Goal: Information Seeking & Learning: Learn about a topic

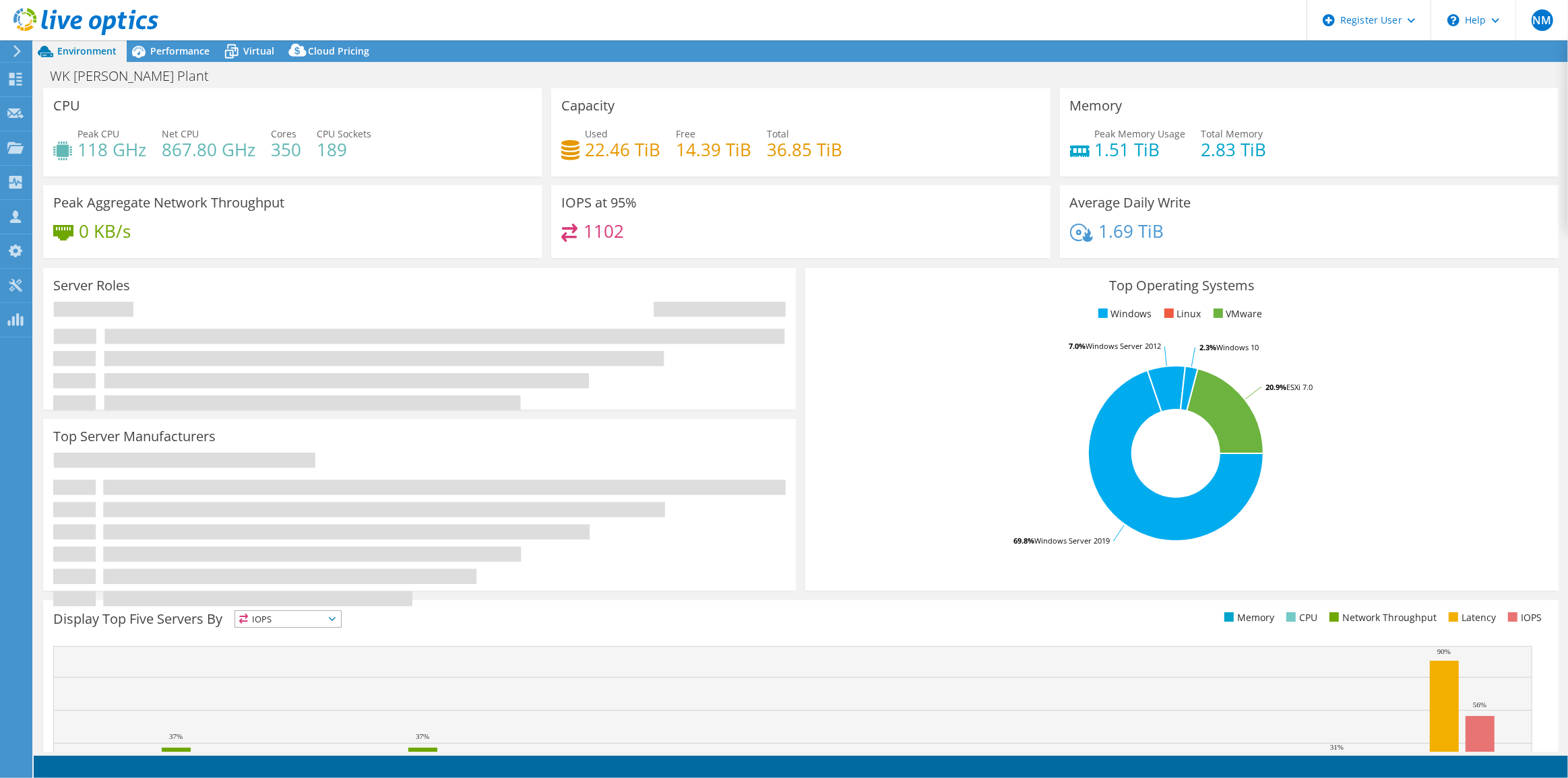
select select "USD"
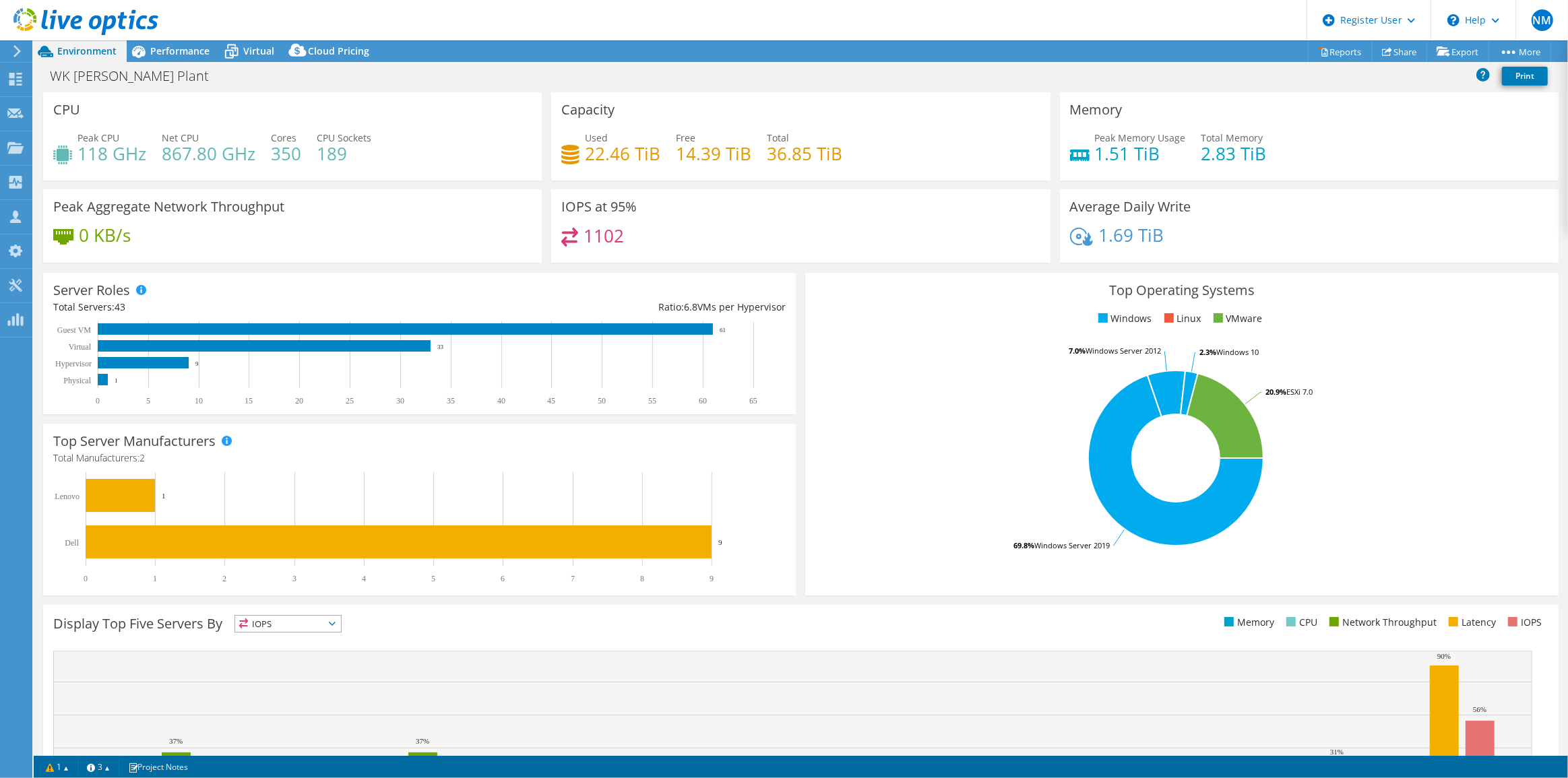
click at [147, 44] on div at bounding box center [79, 22] width 158 height 45
click at [155, 54] on span "Performance" at bounding box center [180, 51] width 60 height 13
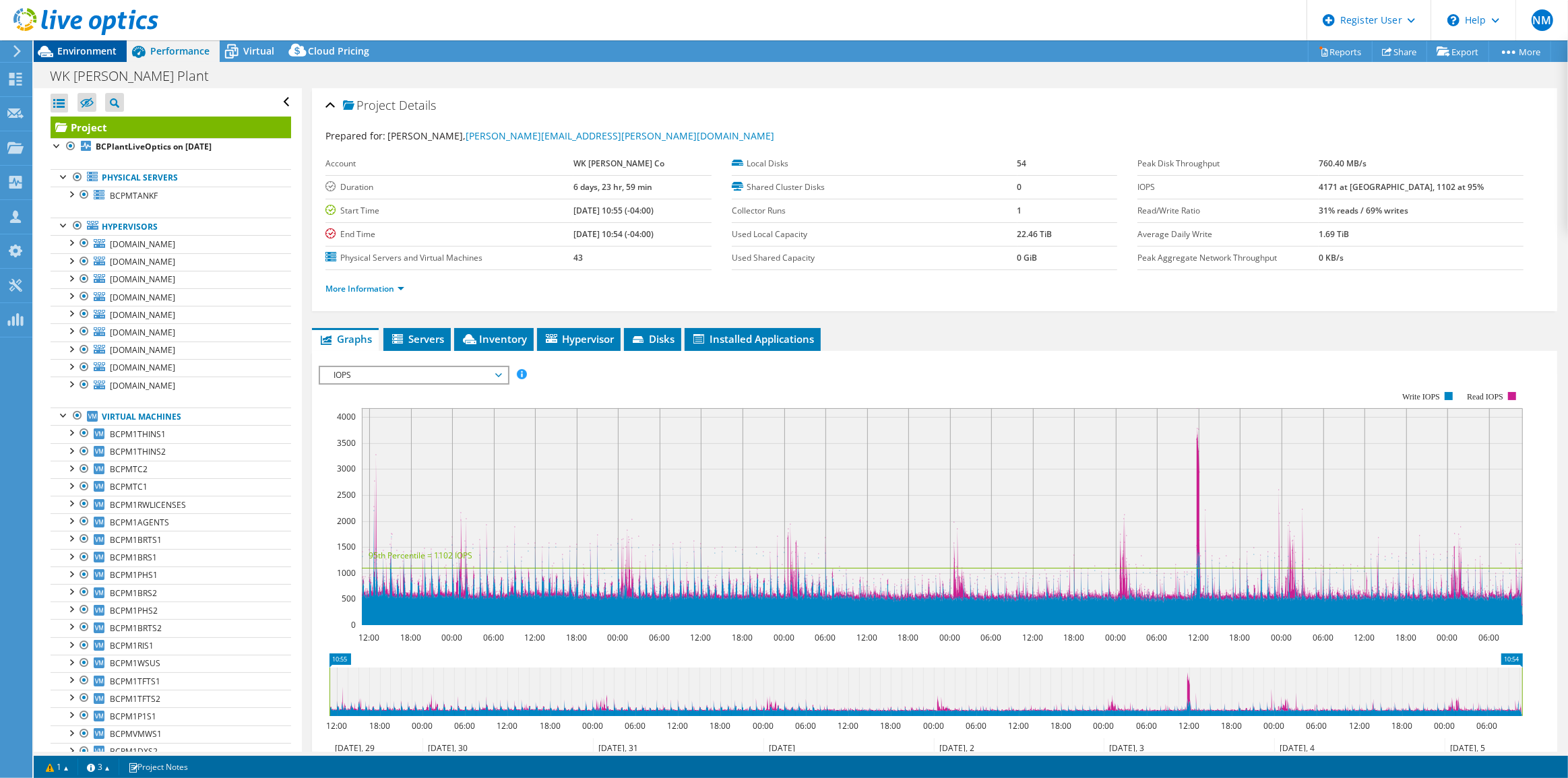
click at [97, 55] on span "Environment" at bounding box center [87, 51] width 60 height 13
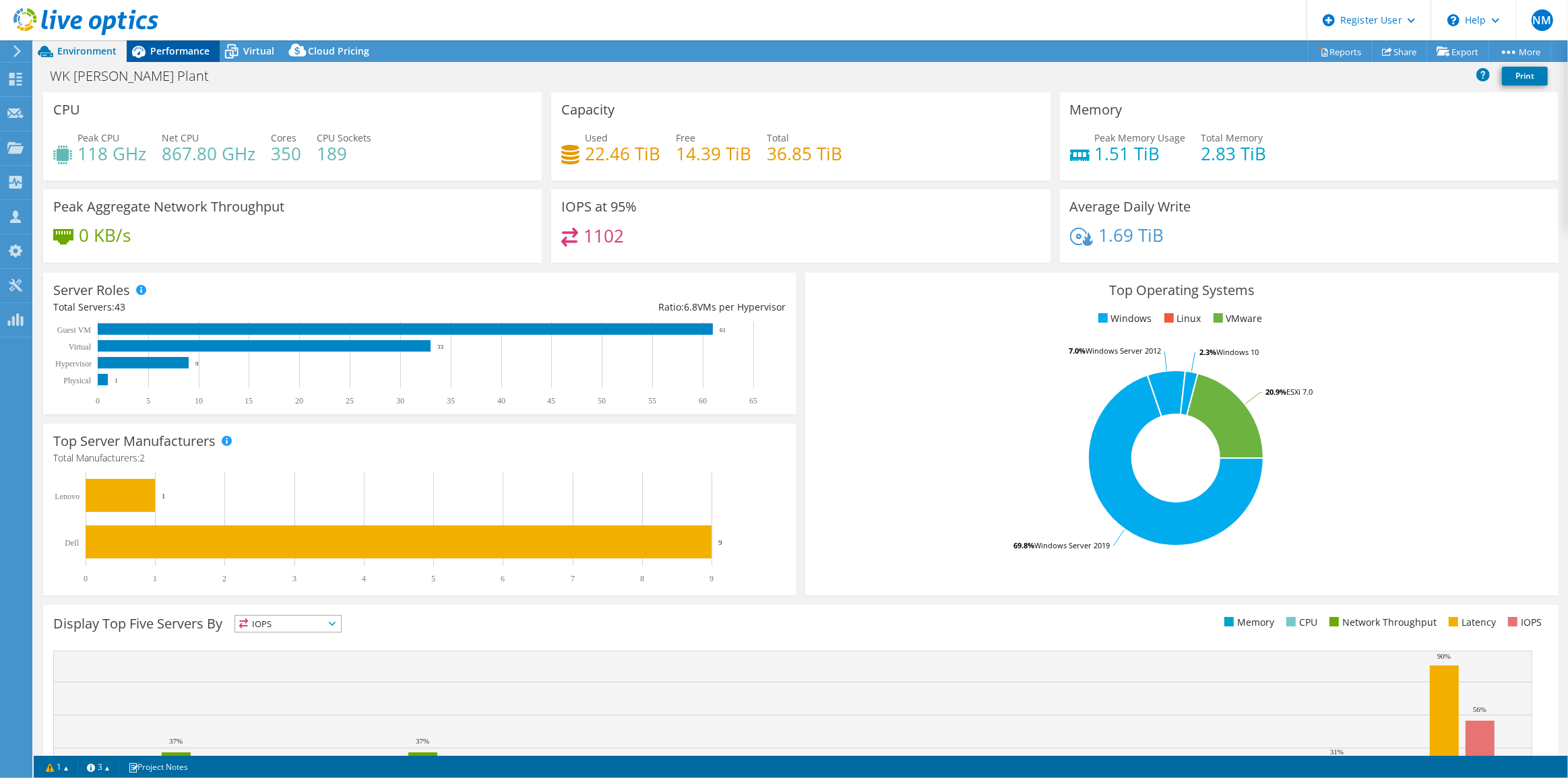
click at [151, 53] on span "Performance" at bounding box center [180, 51] width 60 height 13
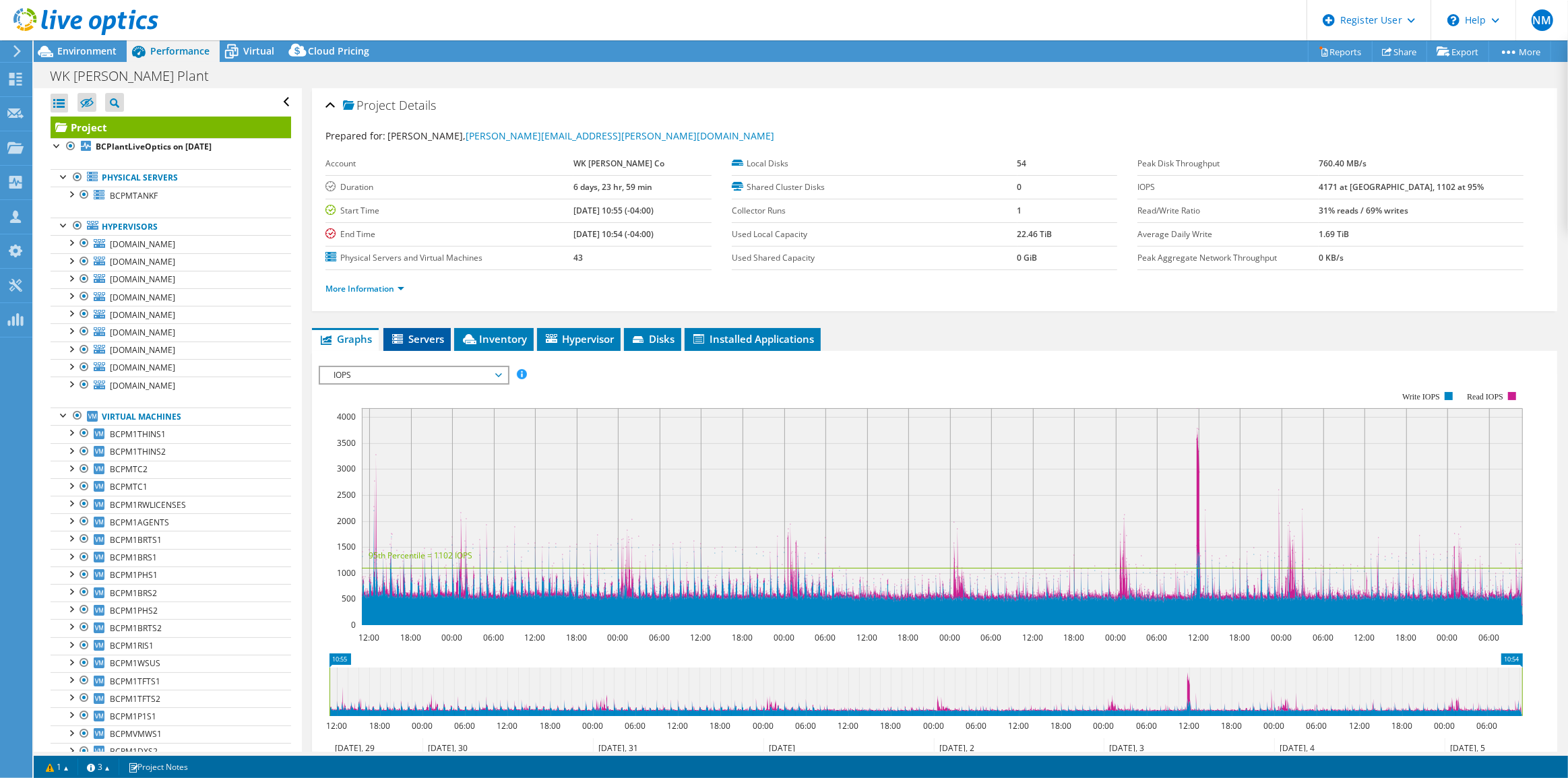
click at [434, 334] on span "Servers" at bounding box center [417, 339] width 54 height 14
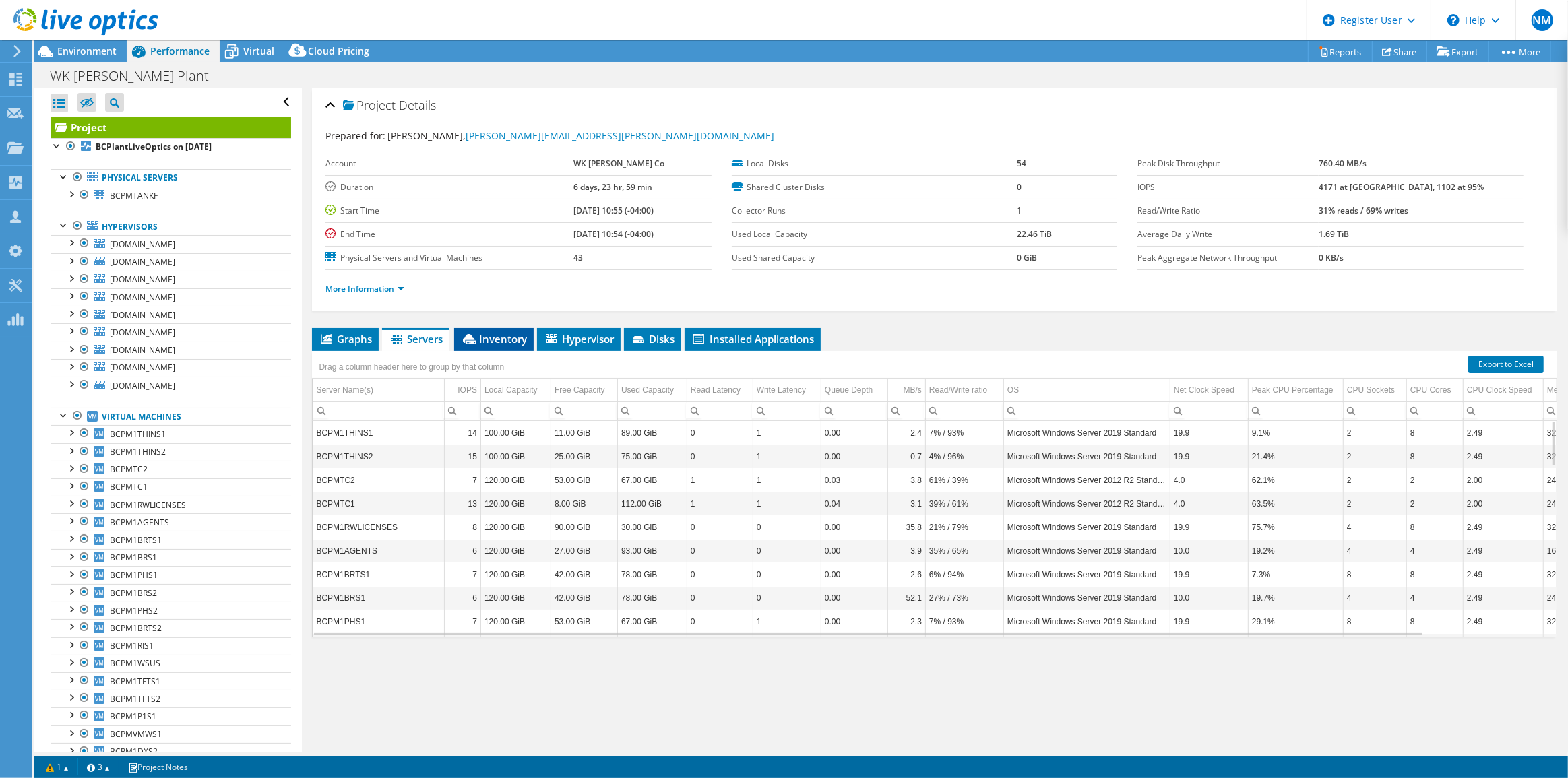
click at [490, 340] on span "Inventory" at bounding box center [494, 339] width 66 height 14
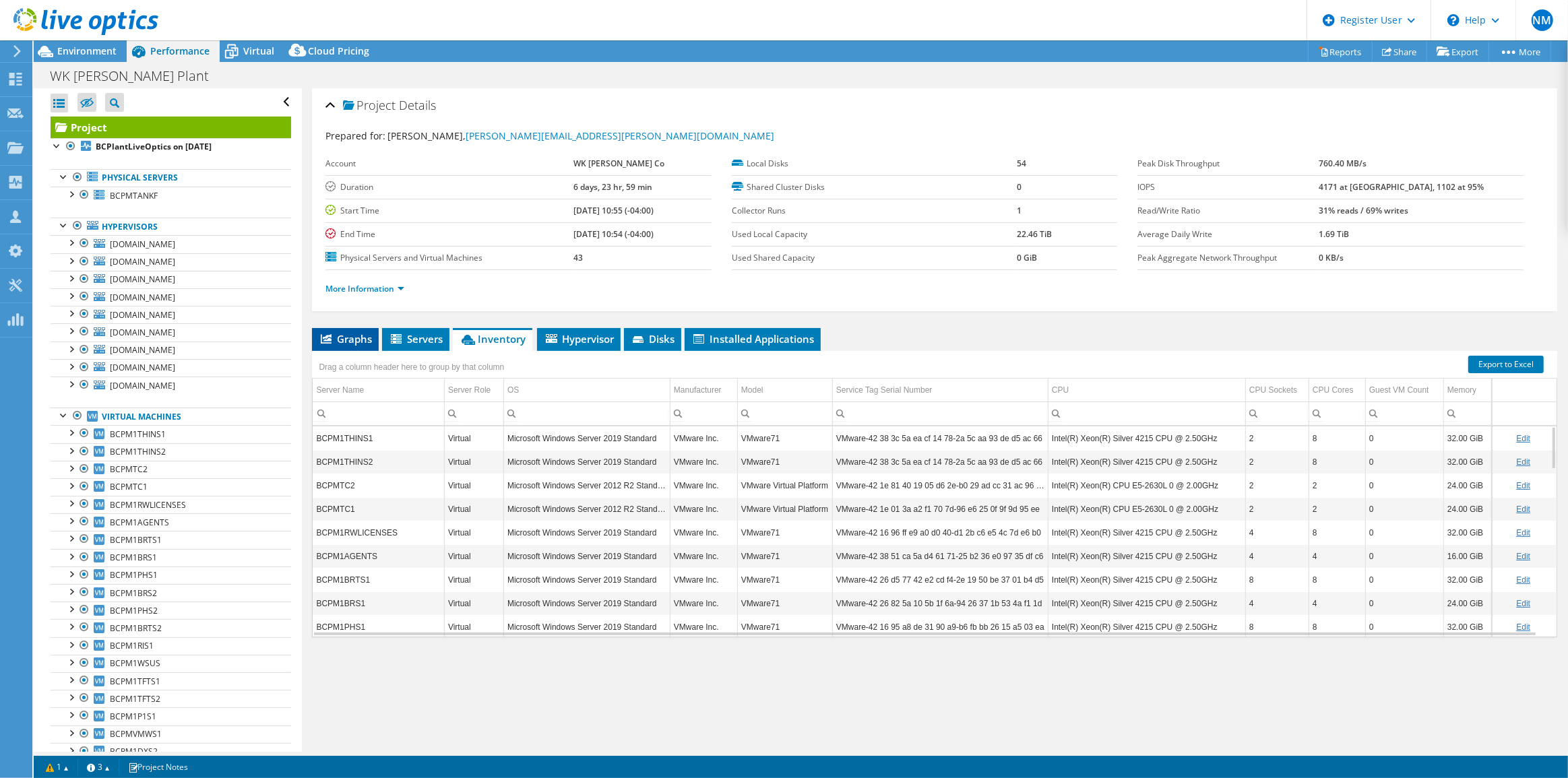
click at [332, 341] on span "Graphs" at bounding box center [345, 339] width 53 height 14
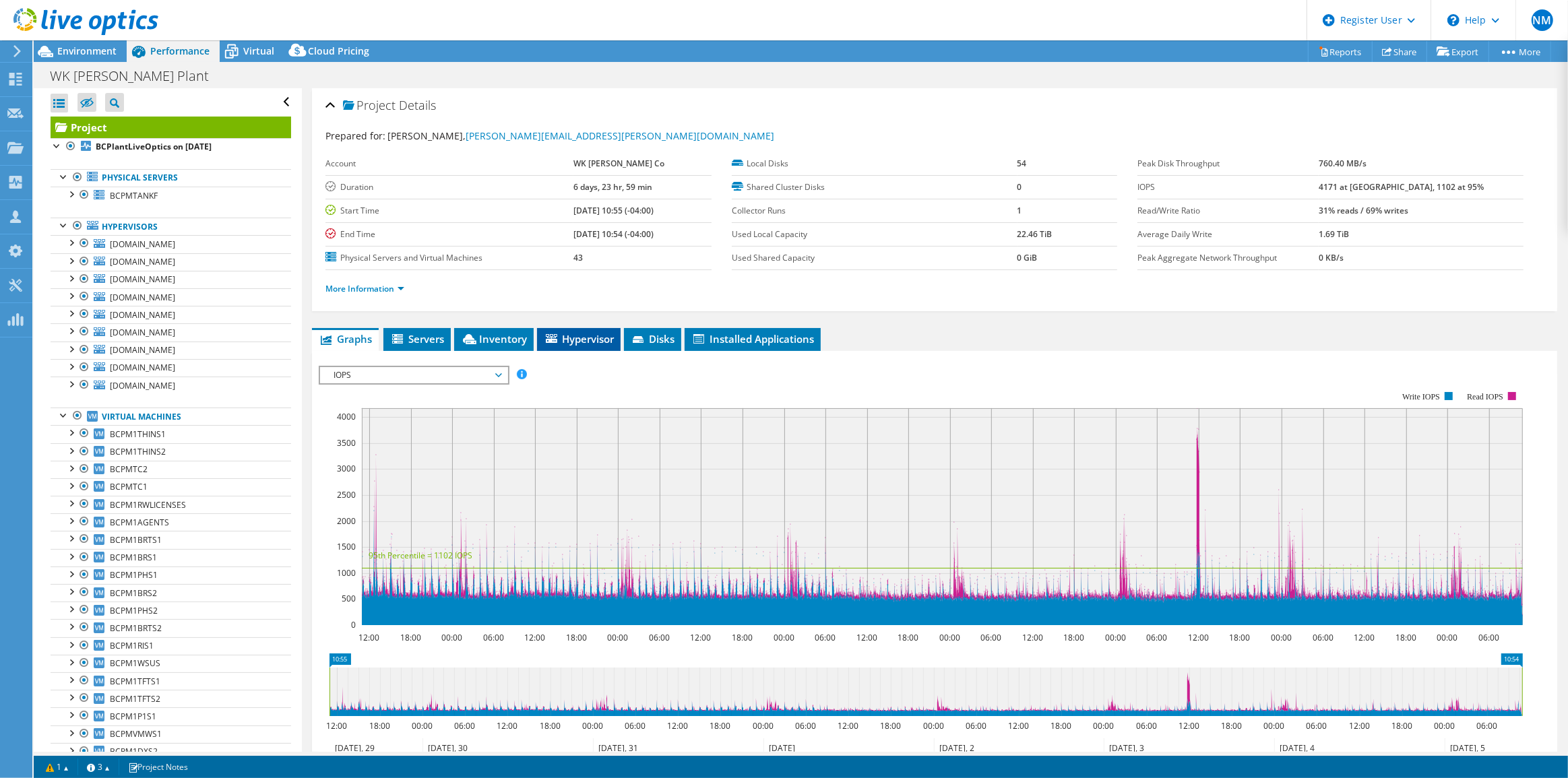
click at [561, 342] on span "Hypervisor" at bounding box center [579, 339] width 70 height 14
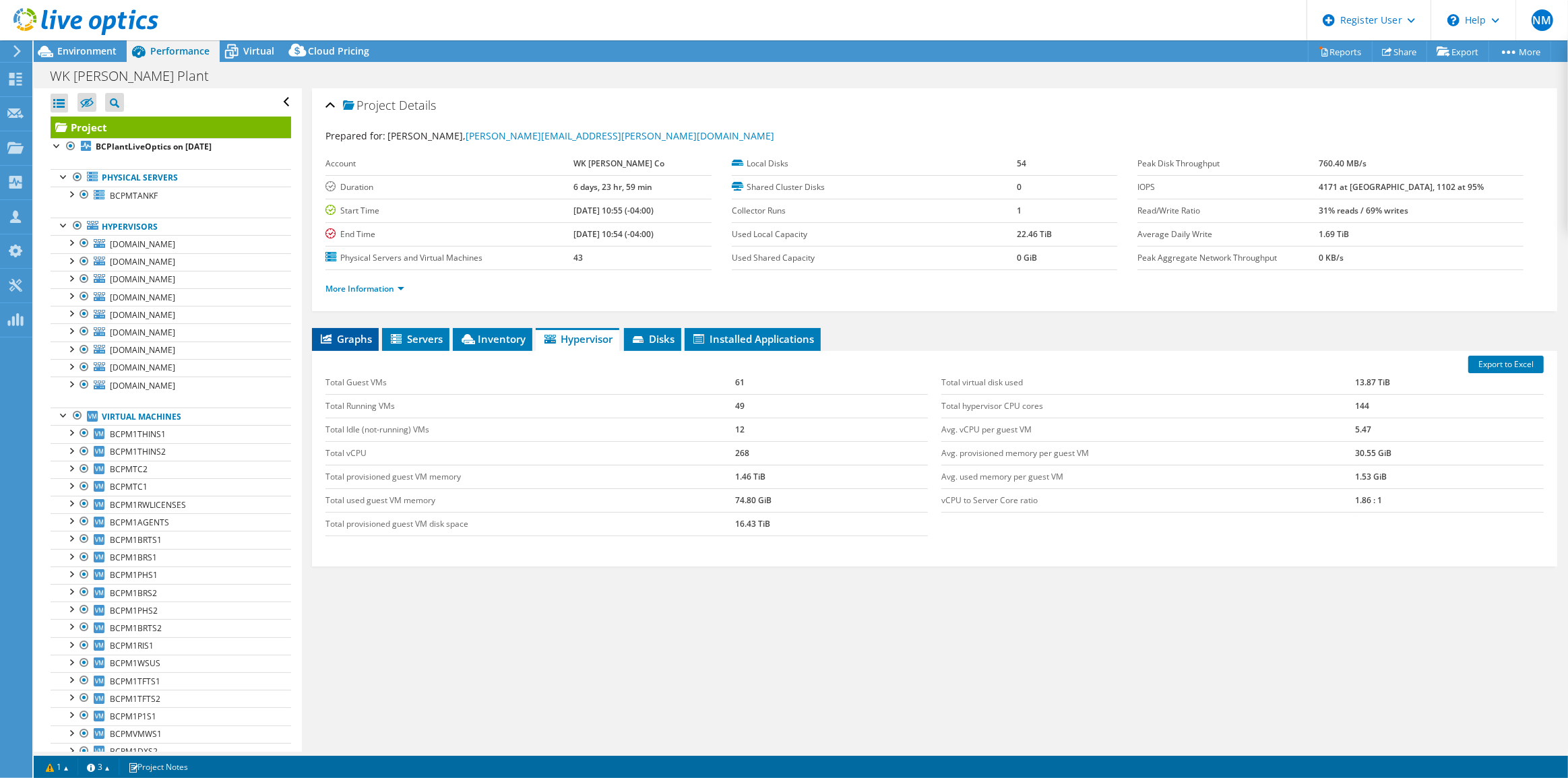
click at [349, 339] on span "Graphs" at bounding box center [345, 339] width 53 height 14
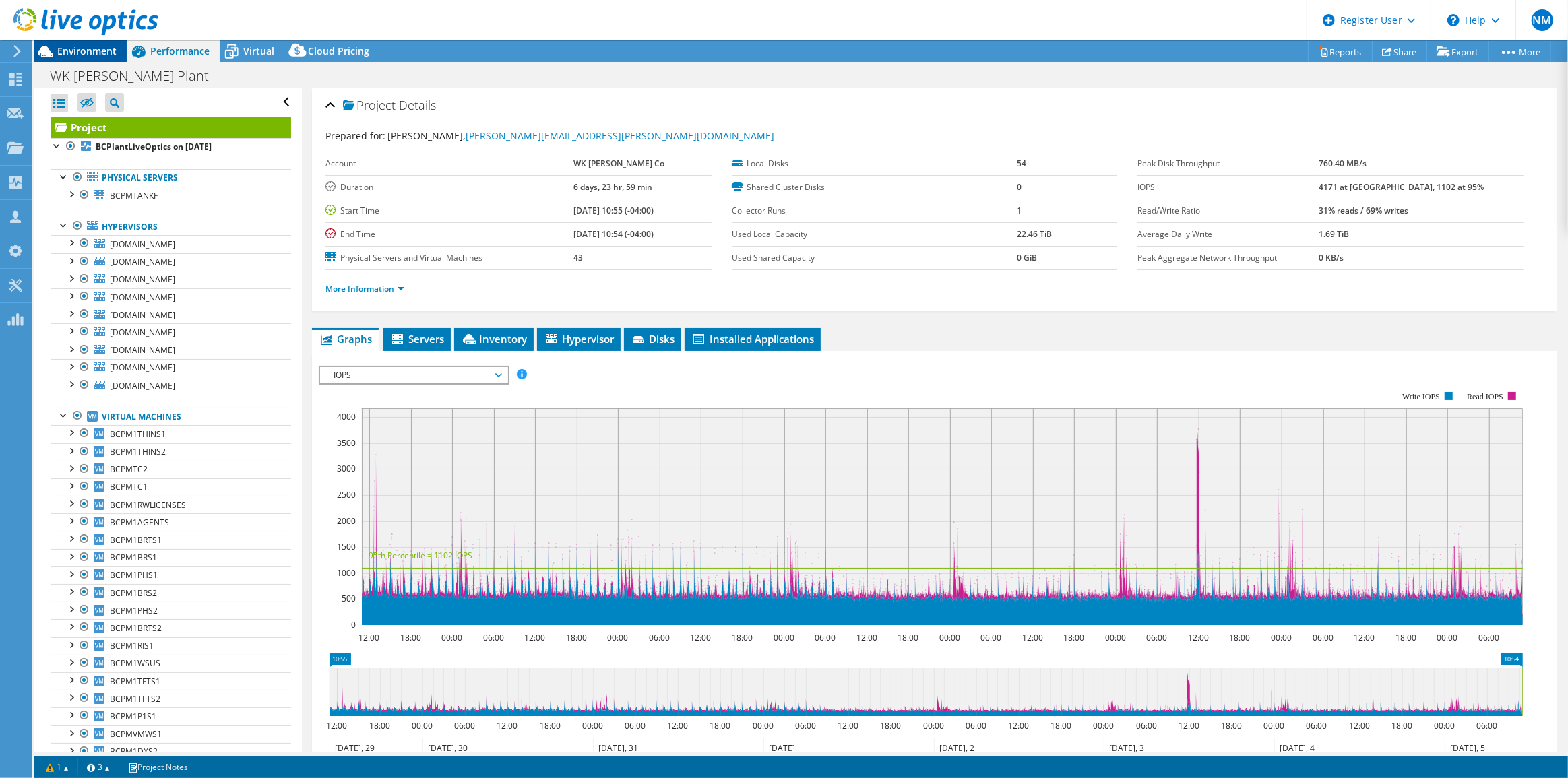
click at [104, 53] on span "Environment" at bounding box center [87, 51] width 60 height 13
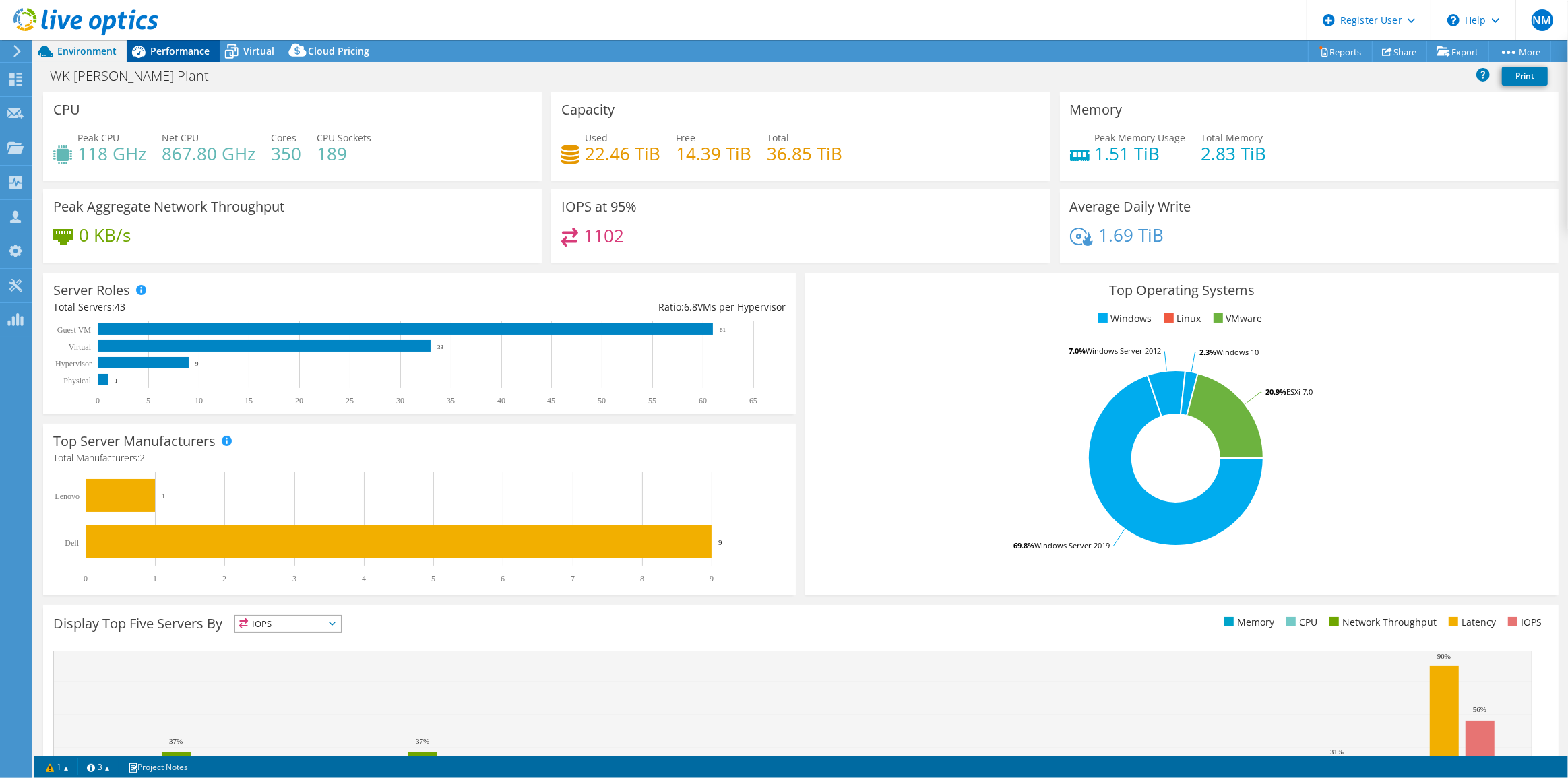
click at [187, 51] on span "Performance" at bounding box center [180, 51] width 60 height 13
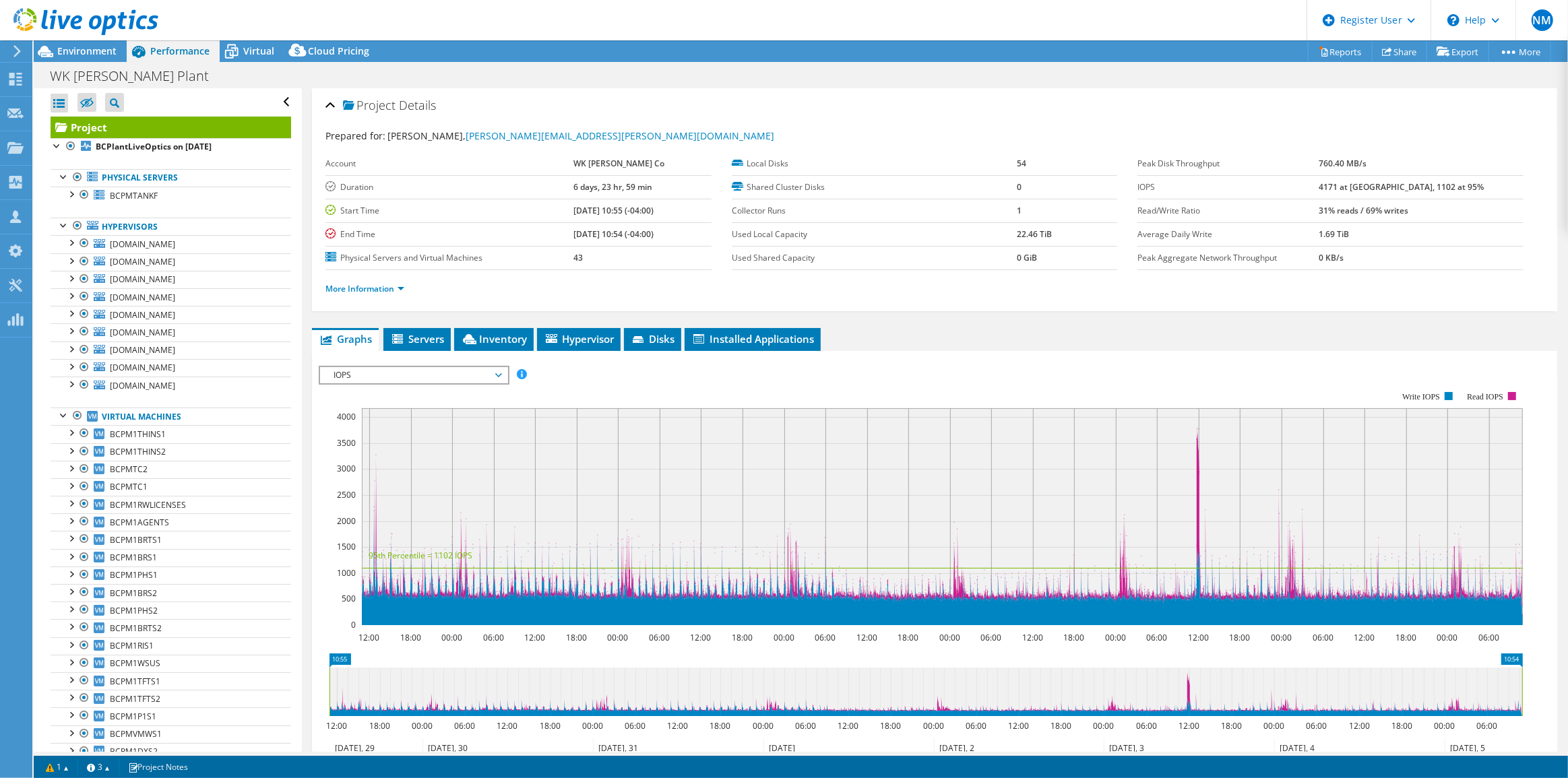
click at [254, 38] on header "NM Dell User Navya Mittal Navya.Mittal@dell.com Dell My Profile Log Out \n Help…" at bounding box center [784, 20] width 1568 height 41
click at [250, 40] on header "NM Dell User Navya Mittal Navya.Mittal@dell.com Dell My Profile Log Out \n Help…" at bounding box center [784, 20] width 1568 height 41
click at [251, 57] on div "Virtual" at bounding box center [251, 52] width 65 height 22
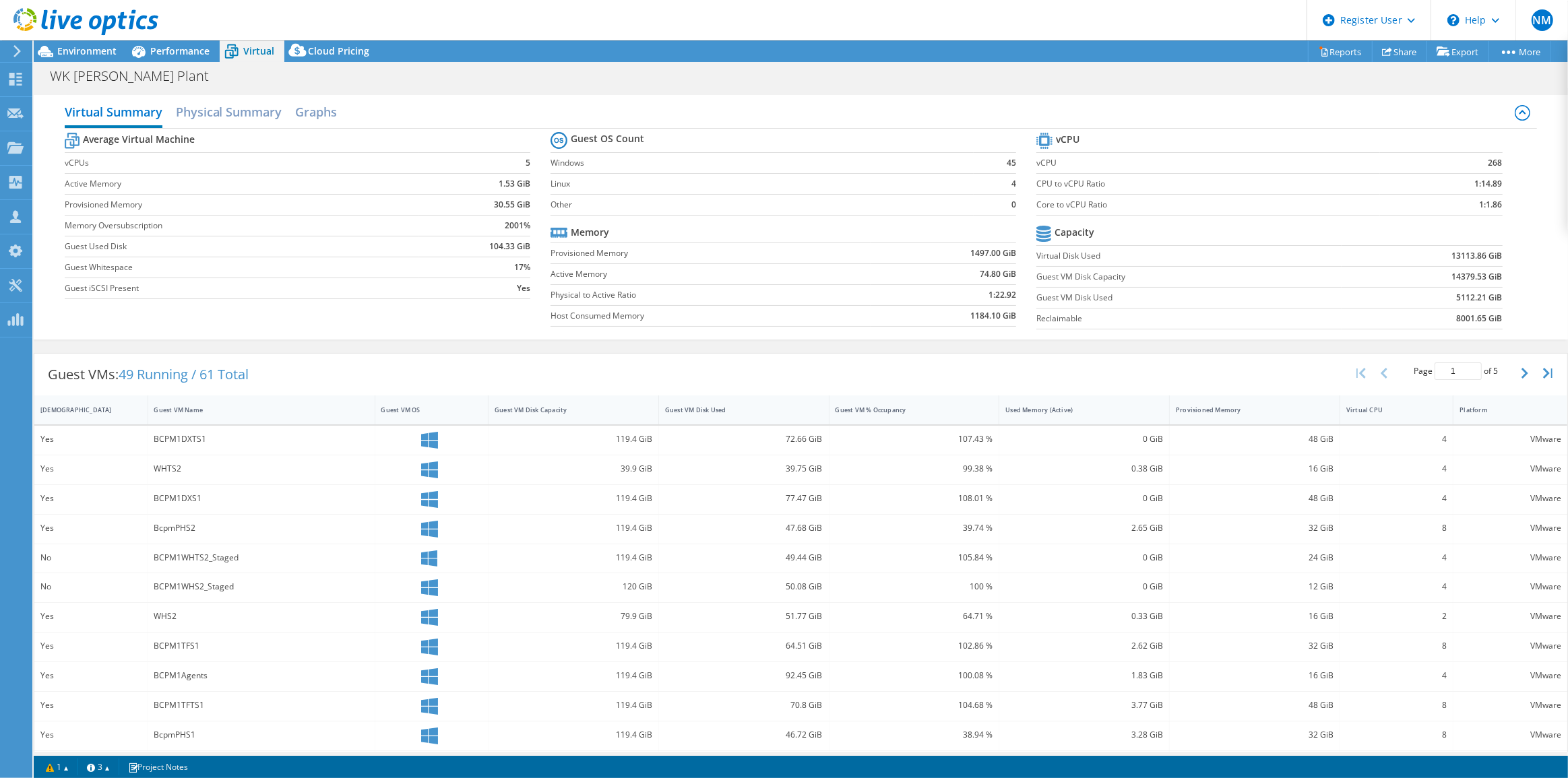
click at [97, 45] on div at bounding box center [79, 22] width 158 height 45
click at [108, 50] on span "Environment" at bounding box center [87, 51] width 60 height 13
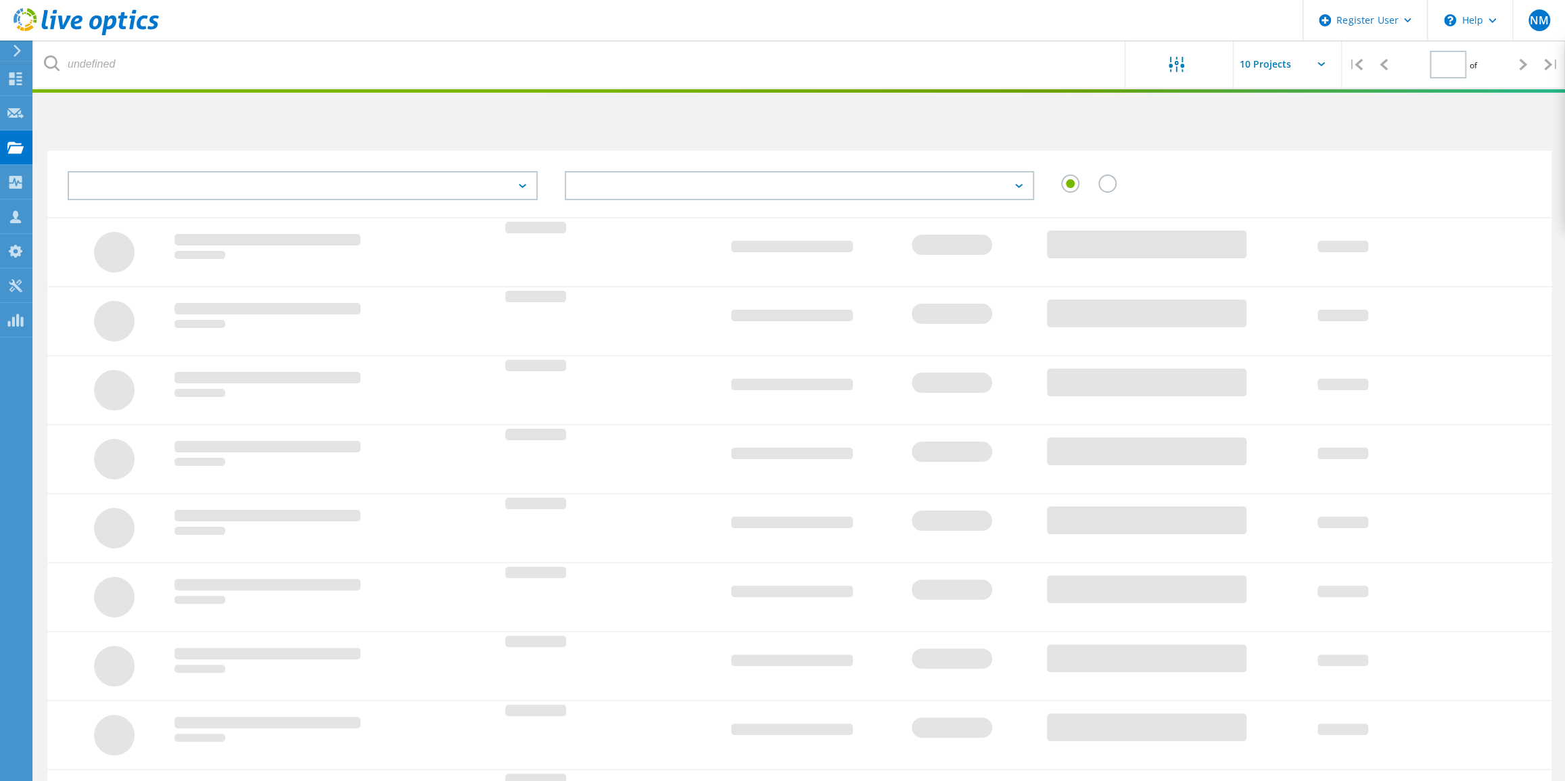
type input "1"
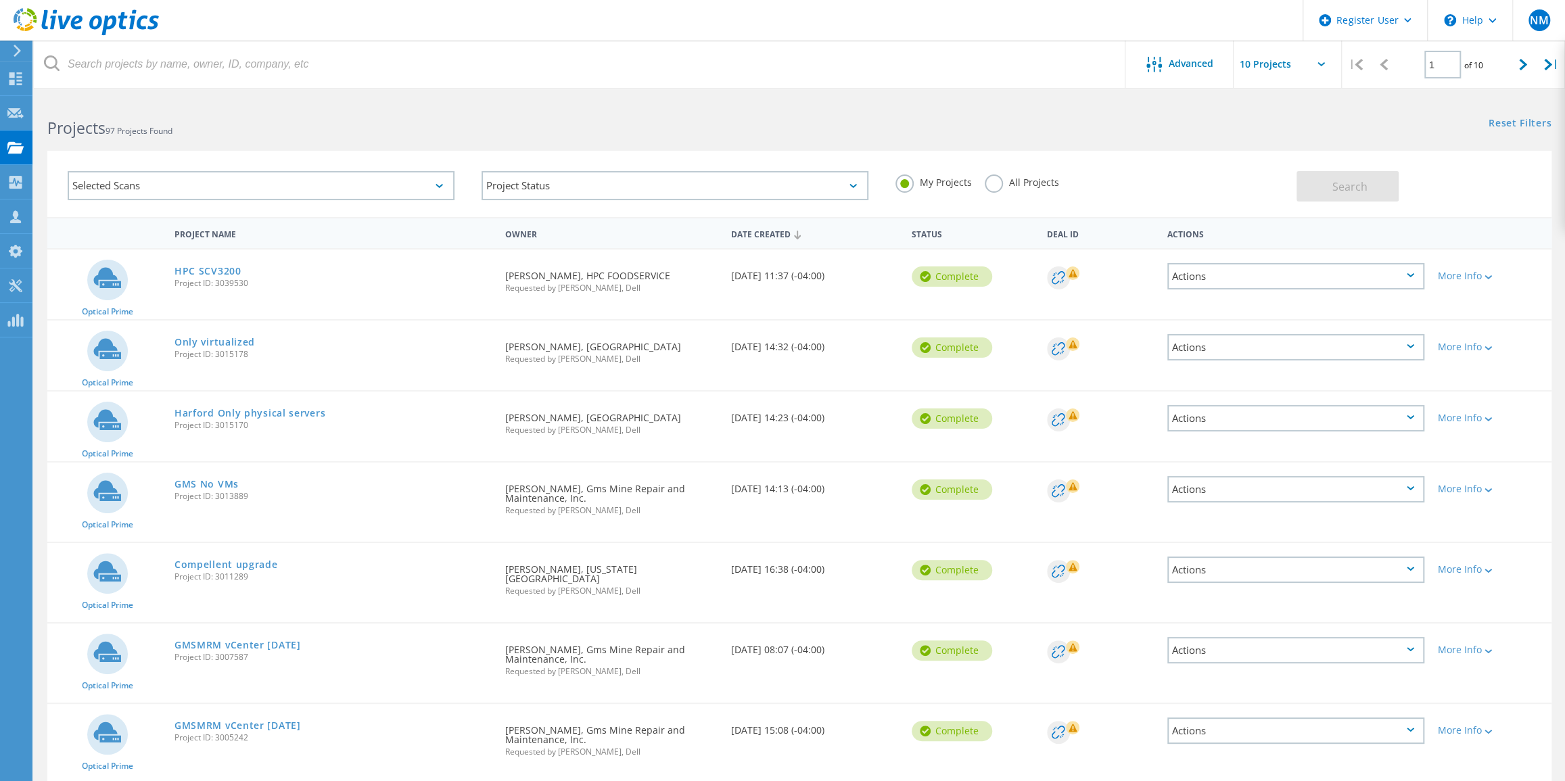
click at [996, 175] on label "All Projects" at bounding box center [1022, 180] width 74 height 13
click at [0, 0] on input "All Projects" at bounding box center [0, 0] width 0 height 0
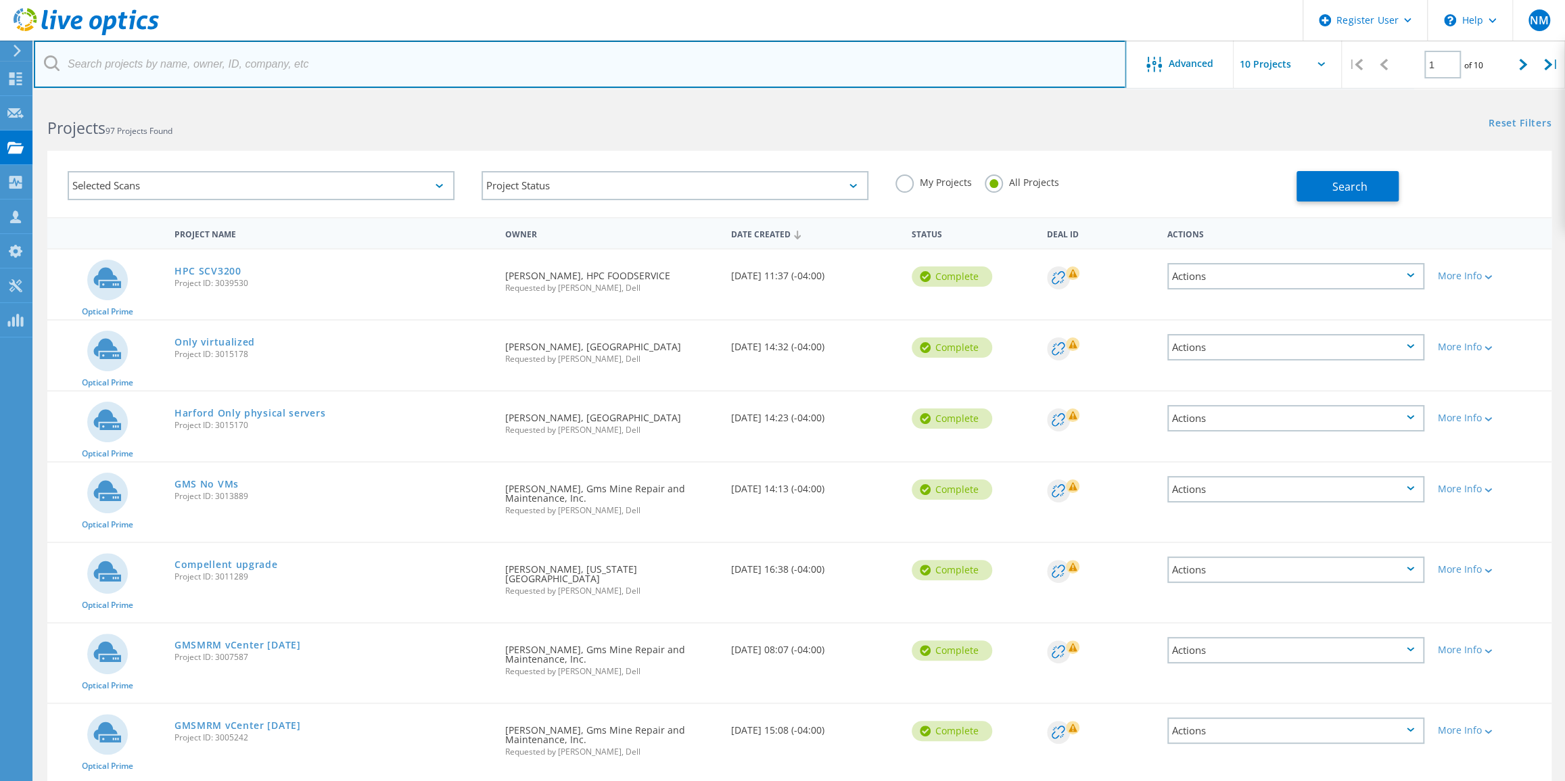
click at [203, 49] on input "text" at bounding box center [580, 64] width 1092 height 47
type input "del-one"
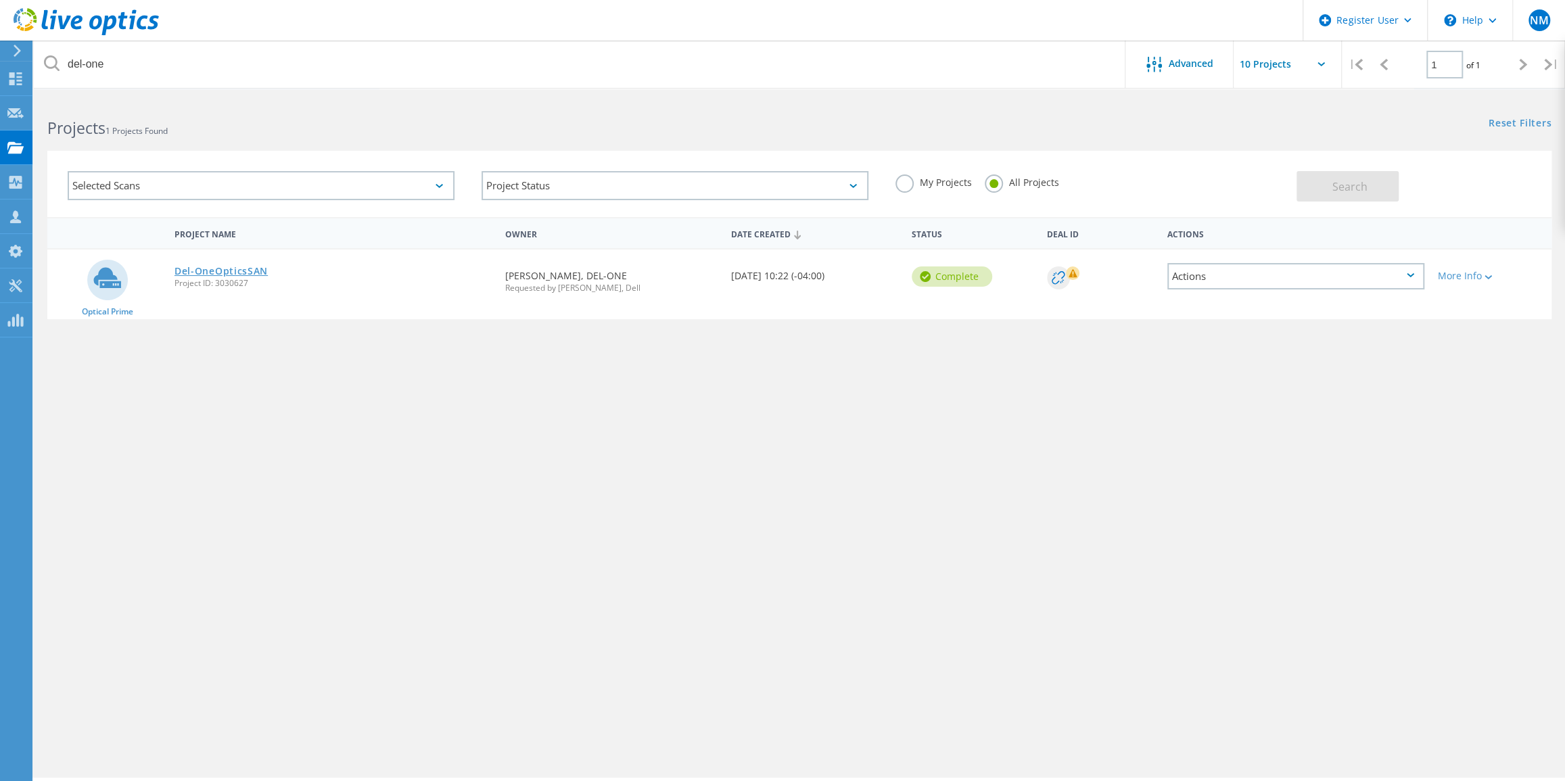
click at [225, 269] on link "Del-OneOpticsSAN" at bounding box center [220, 270] width 93 height 9
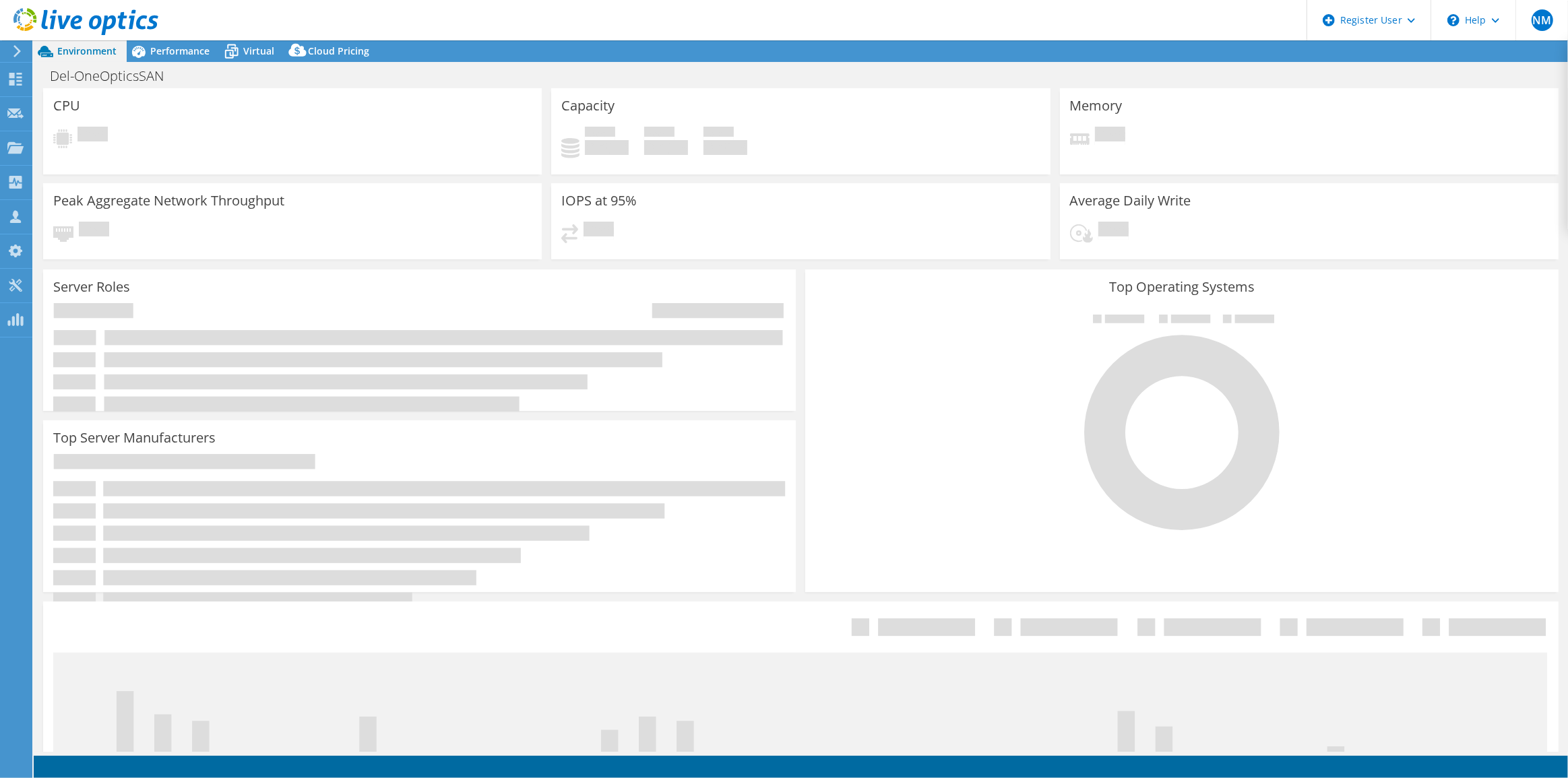
select select "USD"
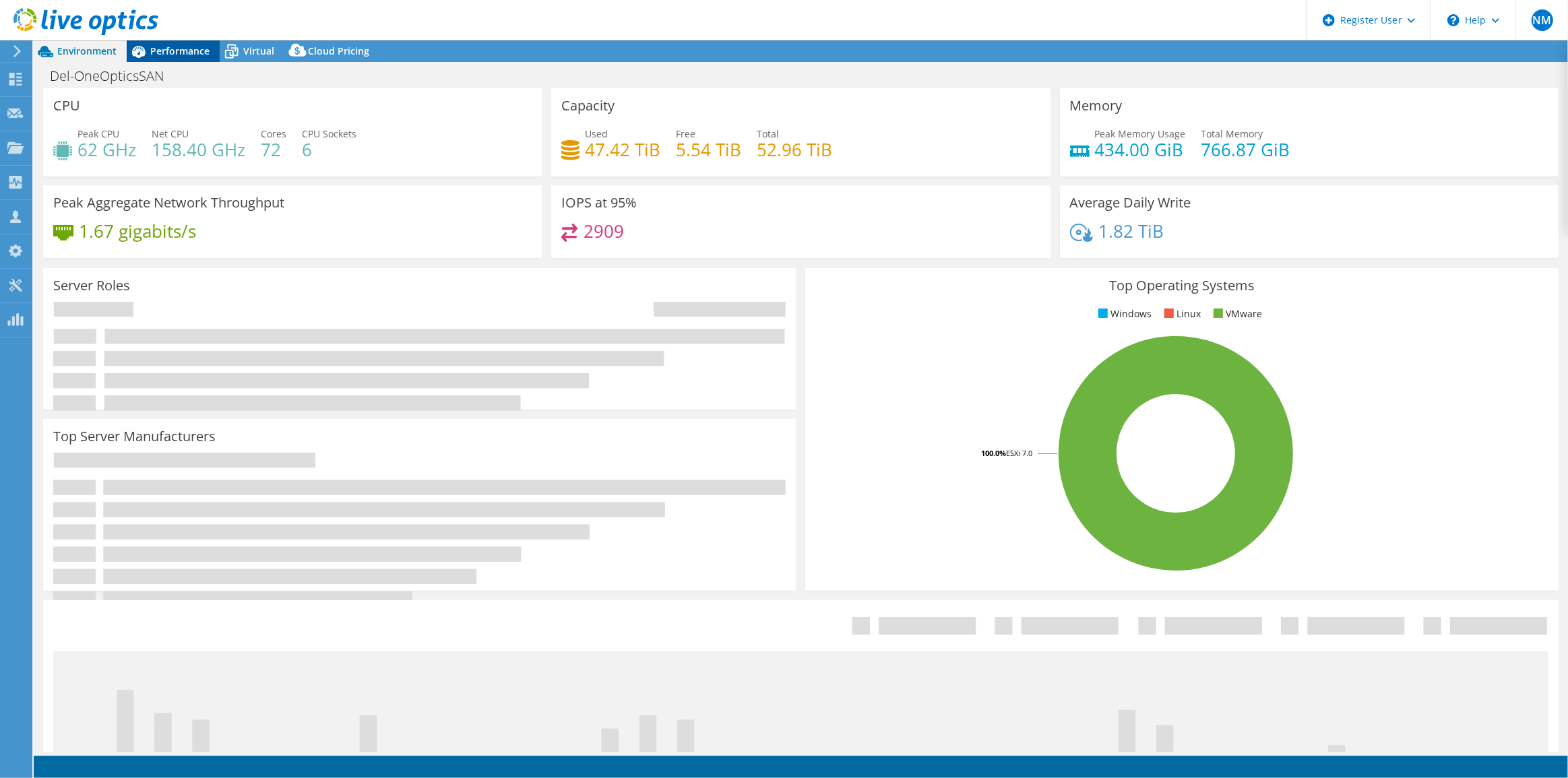
click at [192, 55] on span "Performance" at bounding box center [180, 51] width 60 height 13
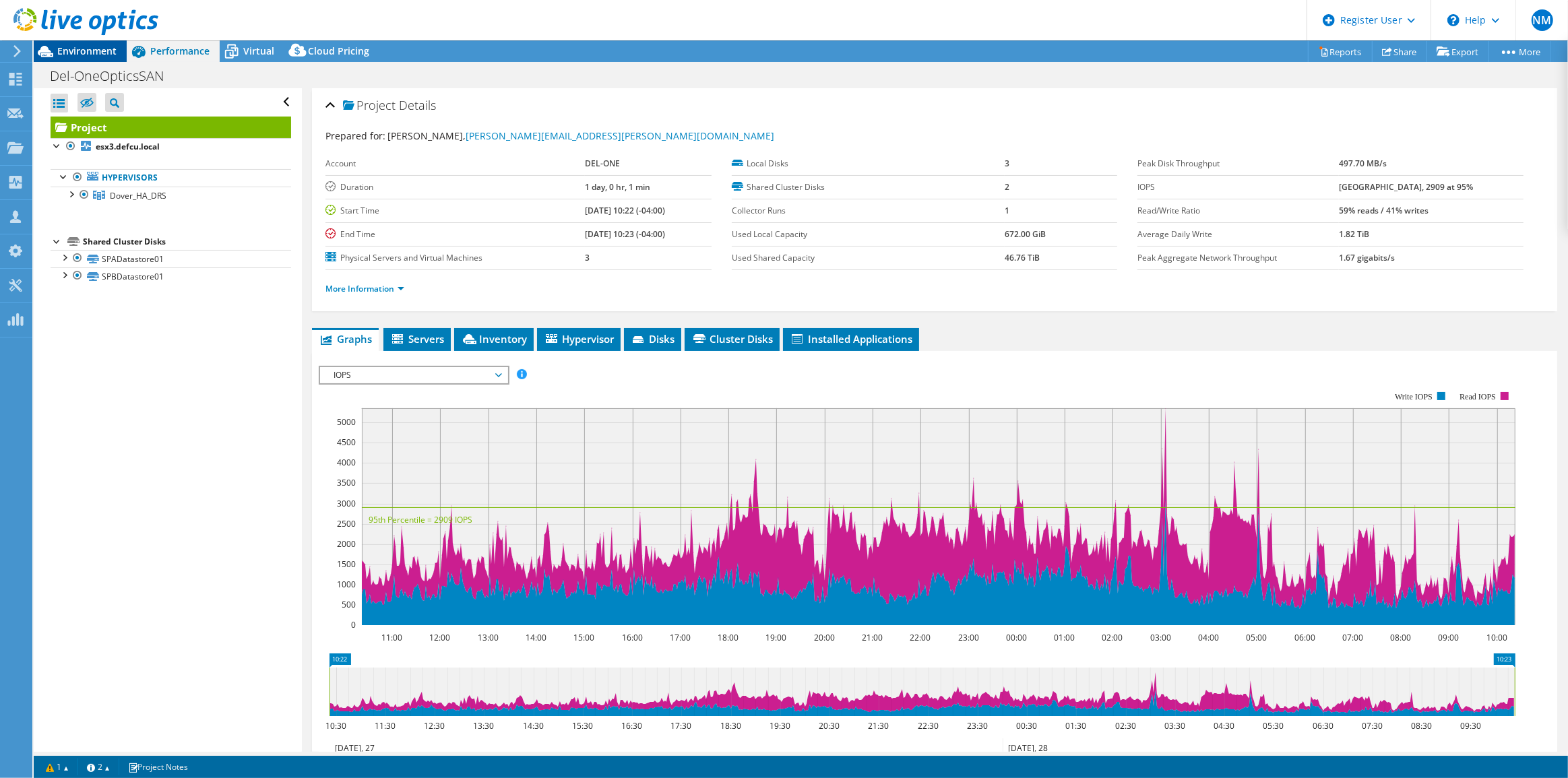
click at [99, 49] on span "Environment" at bounding box center [87, 51] width 60 height 13
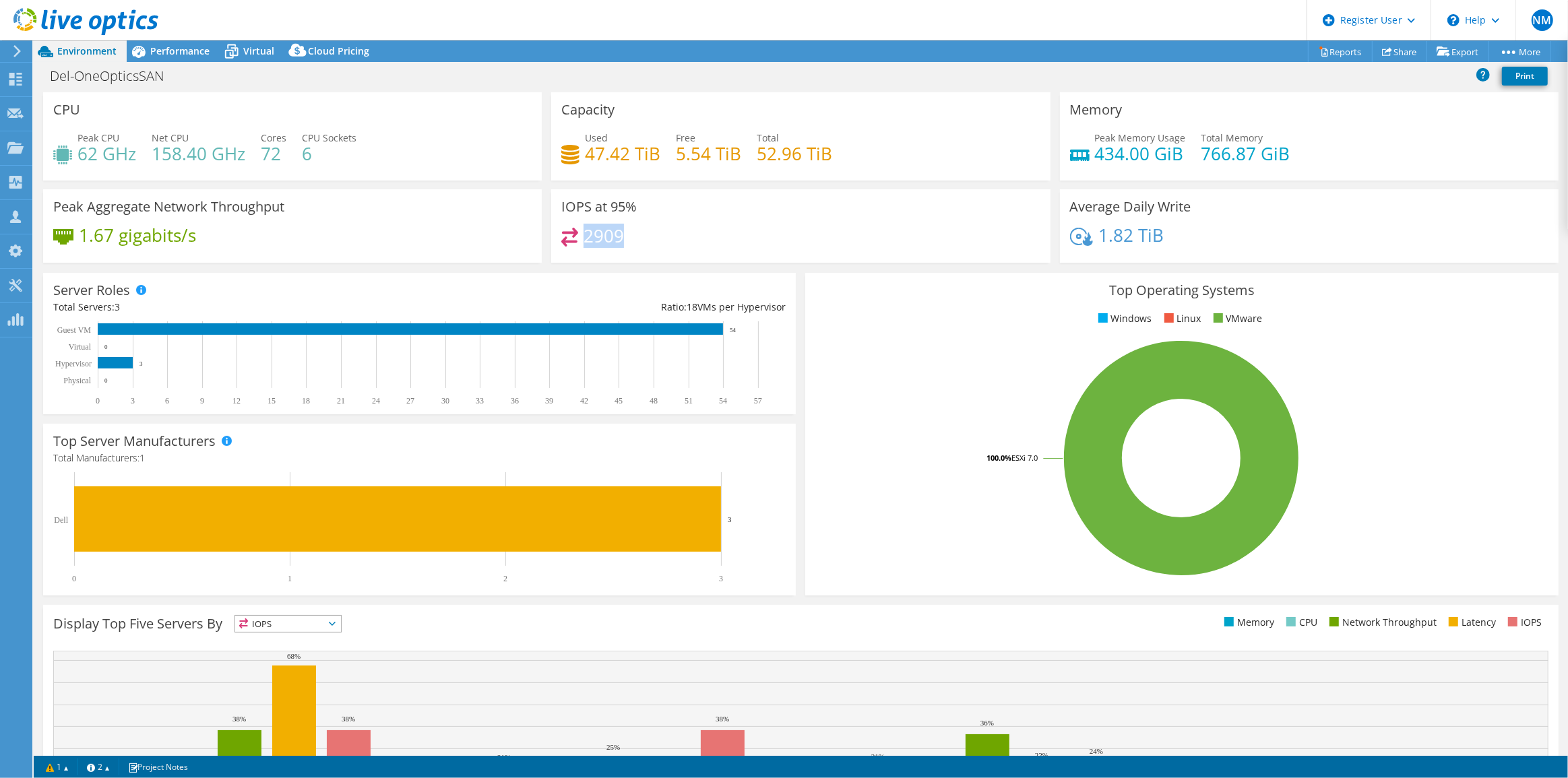
click at [582, 241] on div "2909" at bounding box center [800, 242] width 478 height 29
click at [167, 42] on div "Performance" at bounding box center [172, 52] width 93 height 22
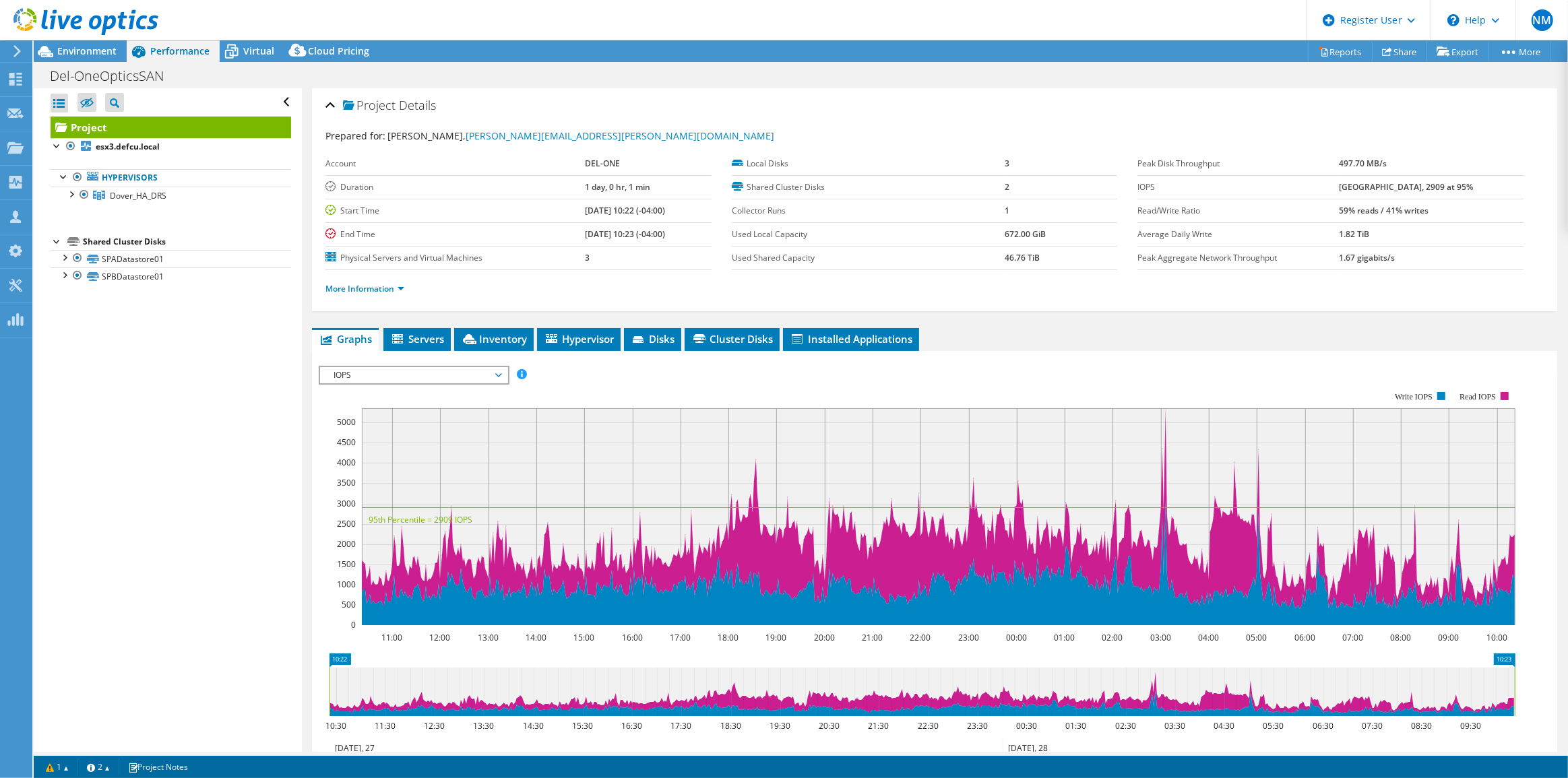
click at [1363, 184] on b "[GEOGRAPHIC_DATA], 2909 at 95%" at bounding box center [1406, 186] width 134 height 11
click at [395, 368] on span "IOPS" at bounding box center [413, 376] width 173 height 16
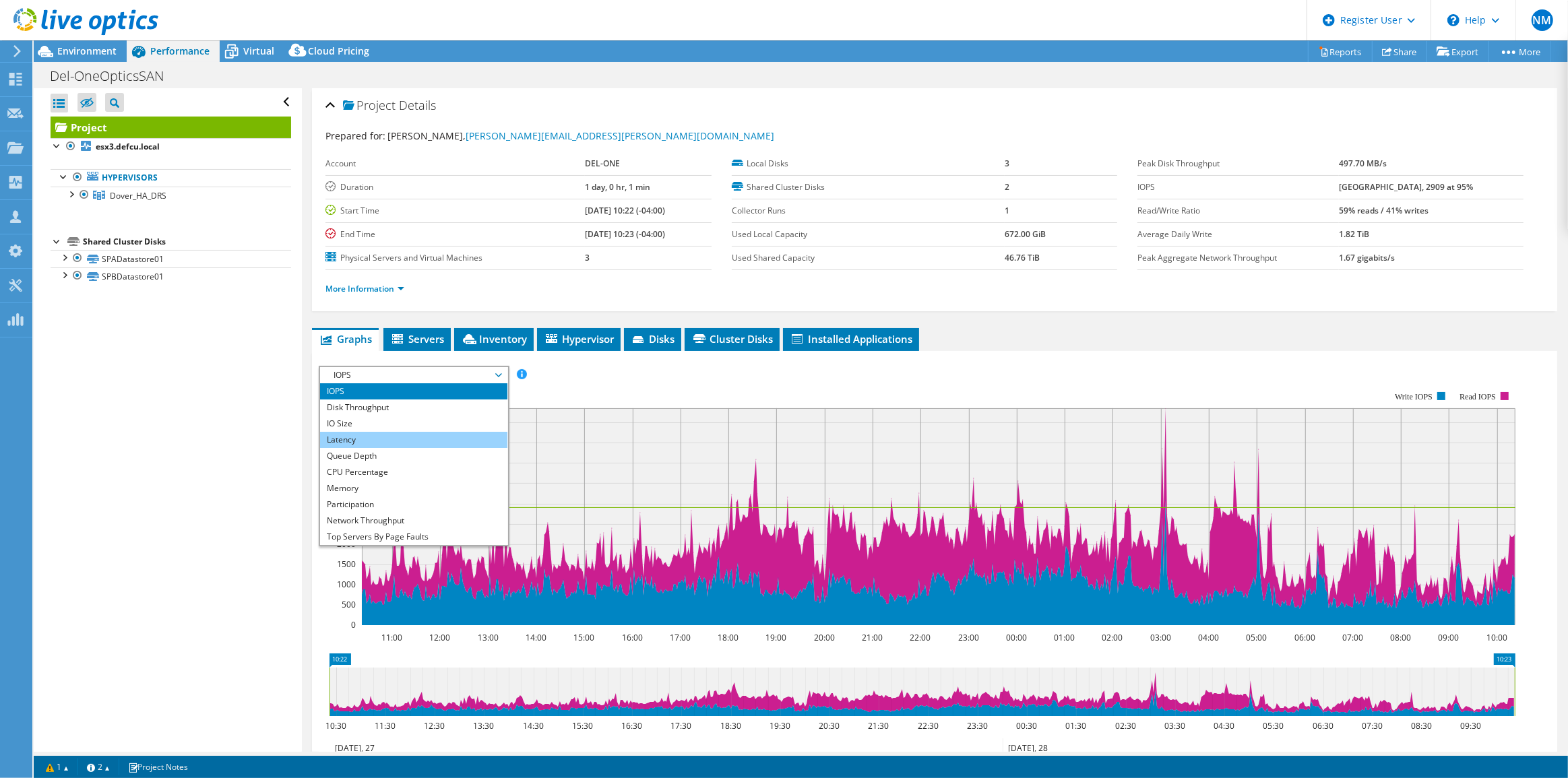
click at [423, 436] on li "Latency" at bounding box center [412, 440] width 186 height 16
